Goal: Find specific page/section: Find specific page/section

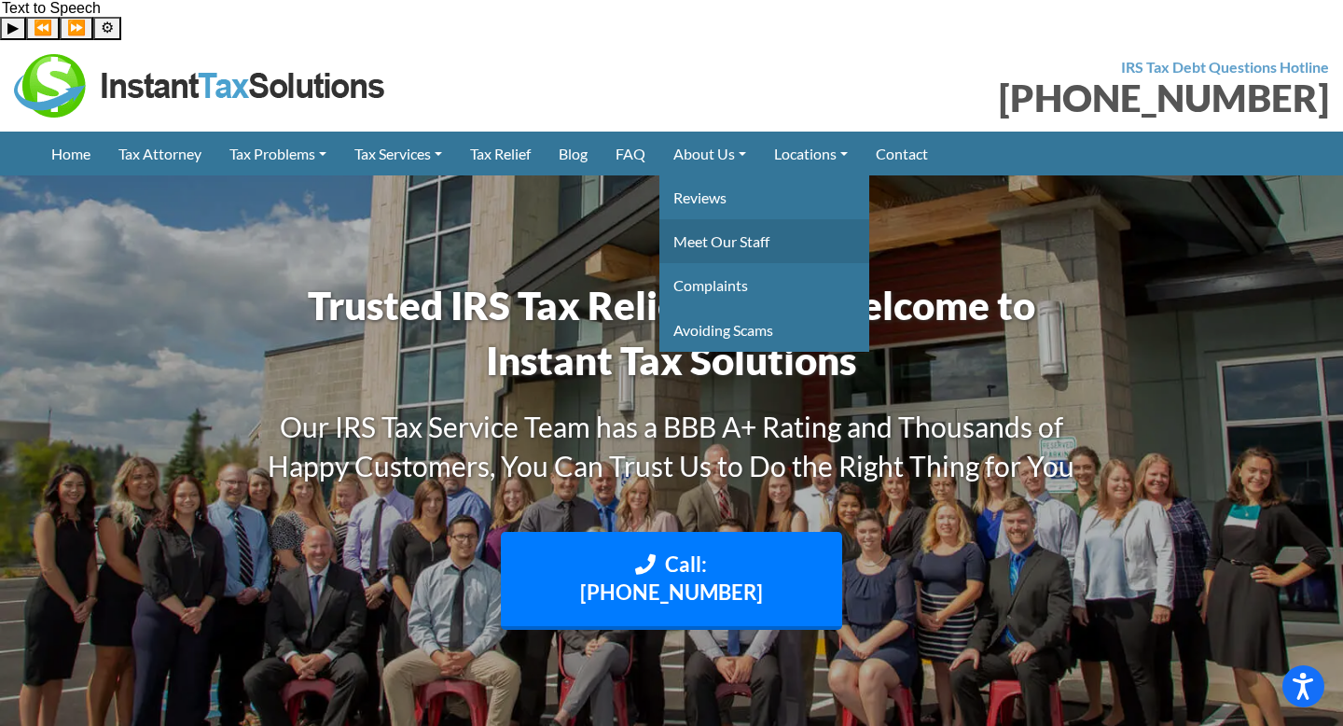
click at [773, 219] on link "Meet Our Staff" at bounding box center [764, 241] width 210 height 44
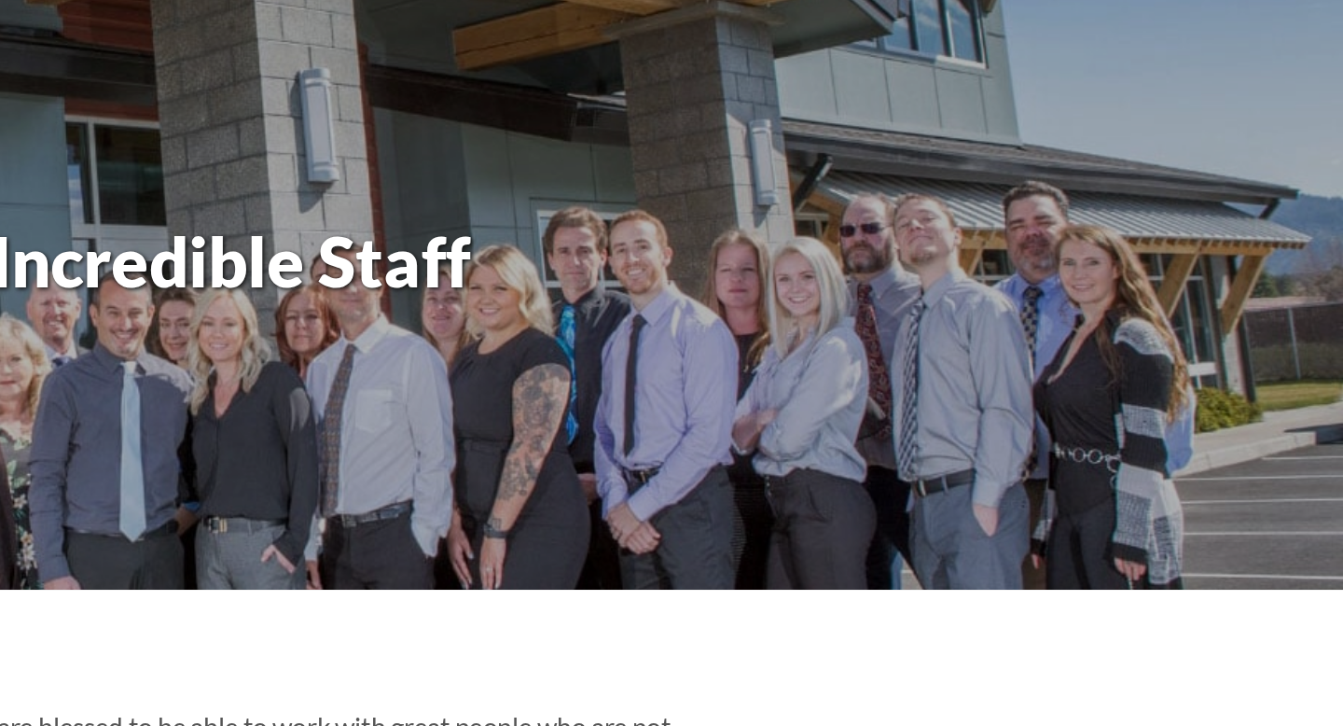
scroll to position [7, 0]
